Goal: Task Accomplishment & Management: Manage account settings

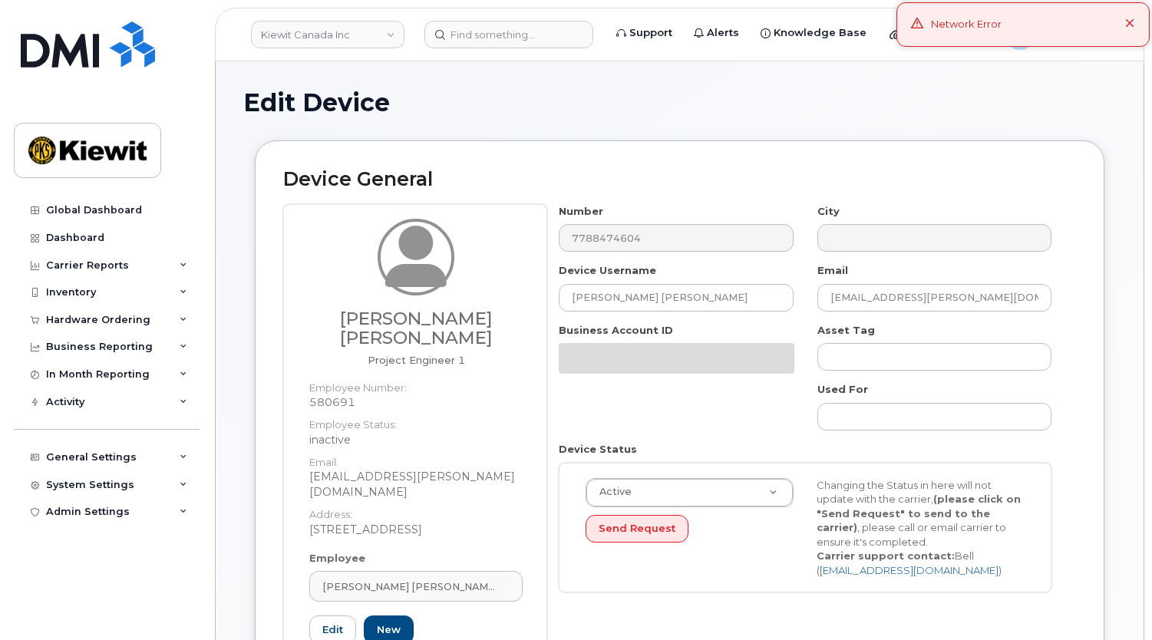
select select "14059"
